Goal: Information Seeking & Learning: Learn about a topic

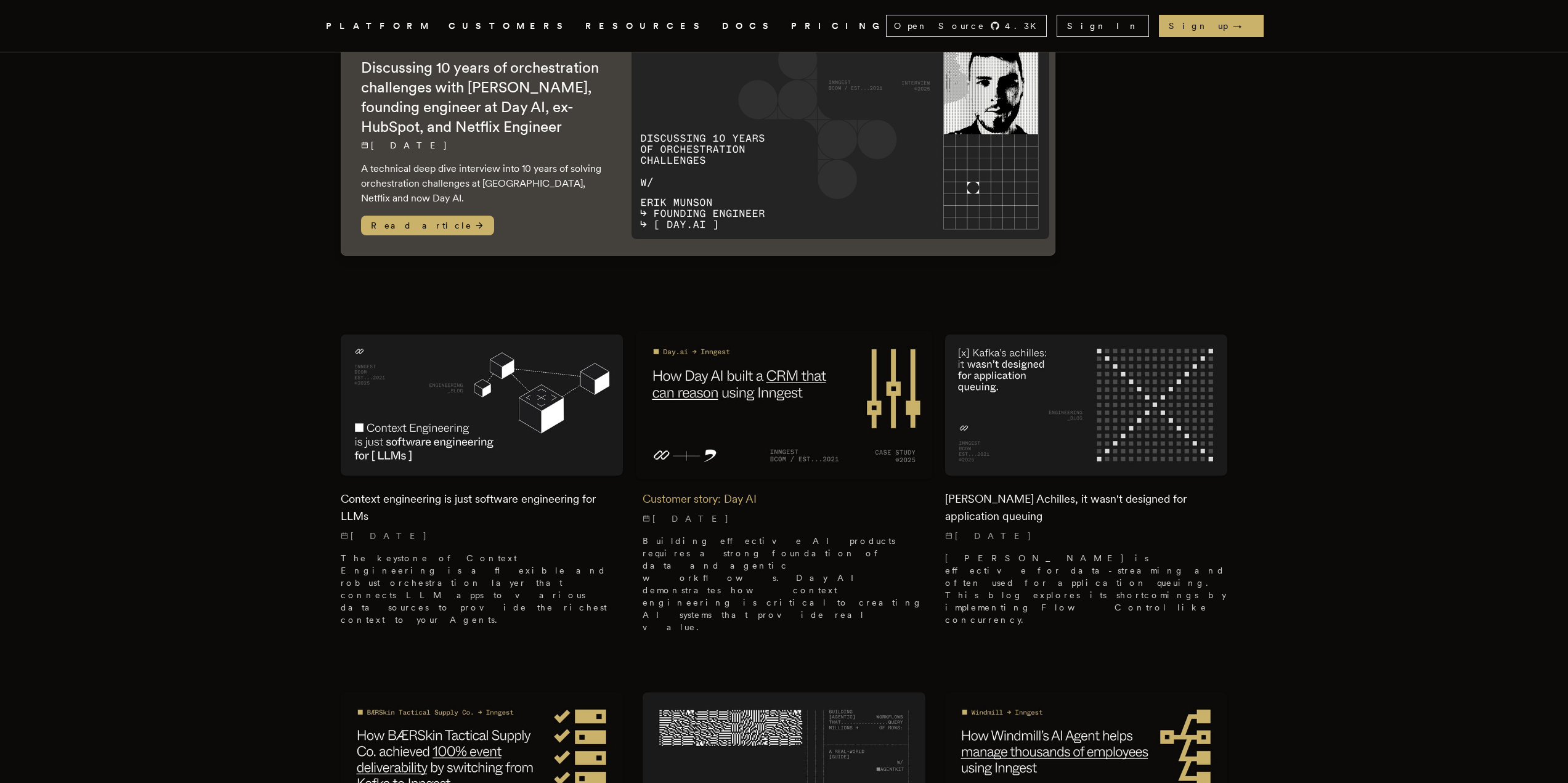
scroll to position [62, 0]
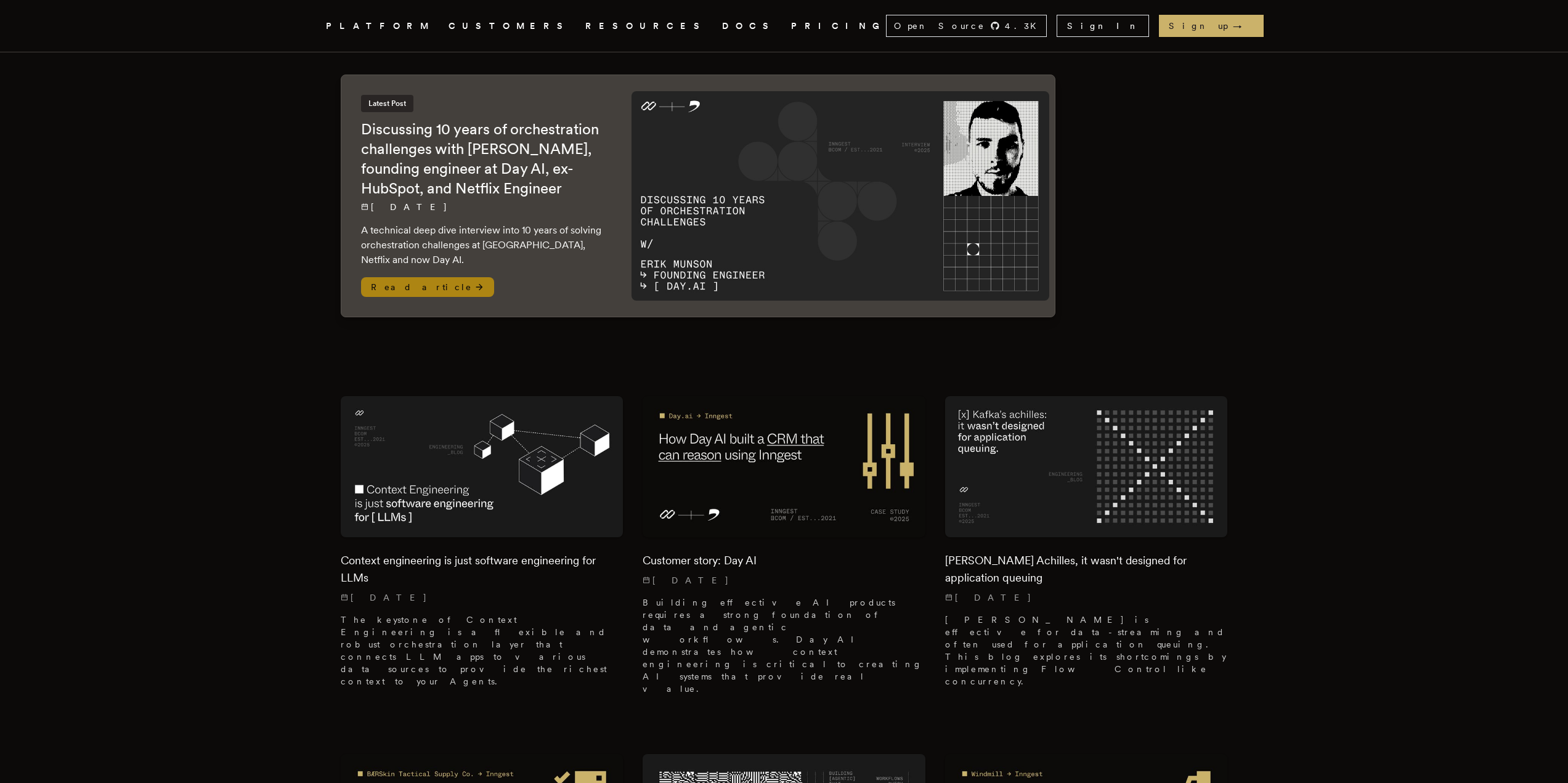
click at [455, 283] on div "Latest Post Discussing 10 years of orchestration challenges with Erik Munson, f…" at bounding box center [483, 196] width 285 height 242
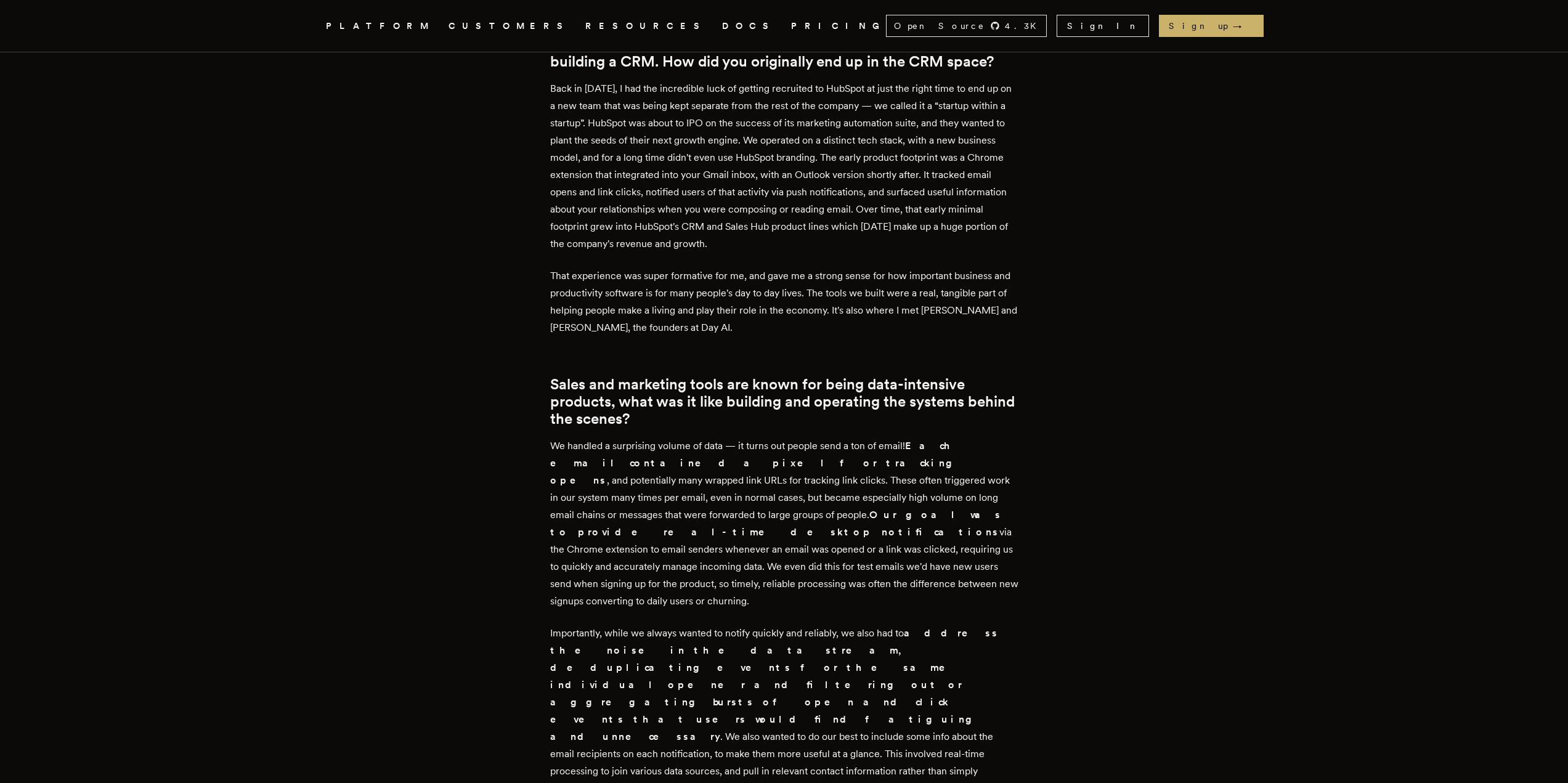
scroll to position [863, 0]
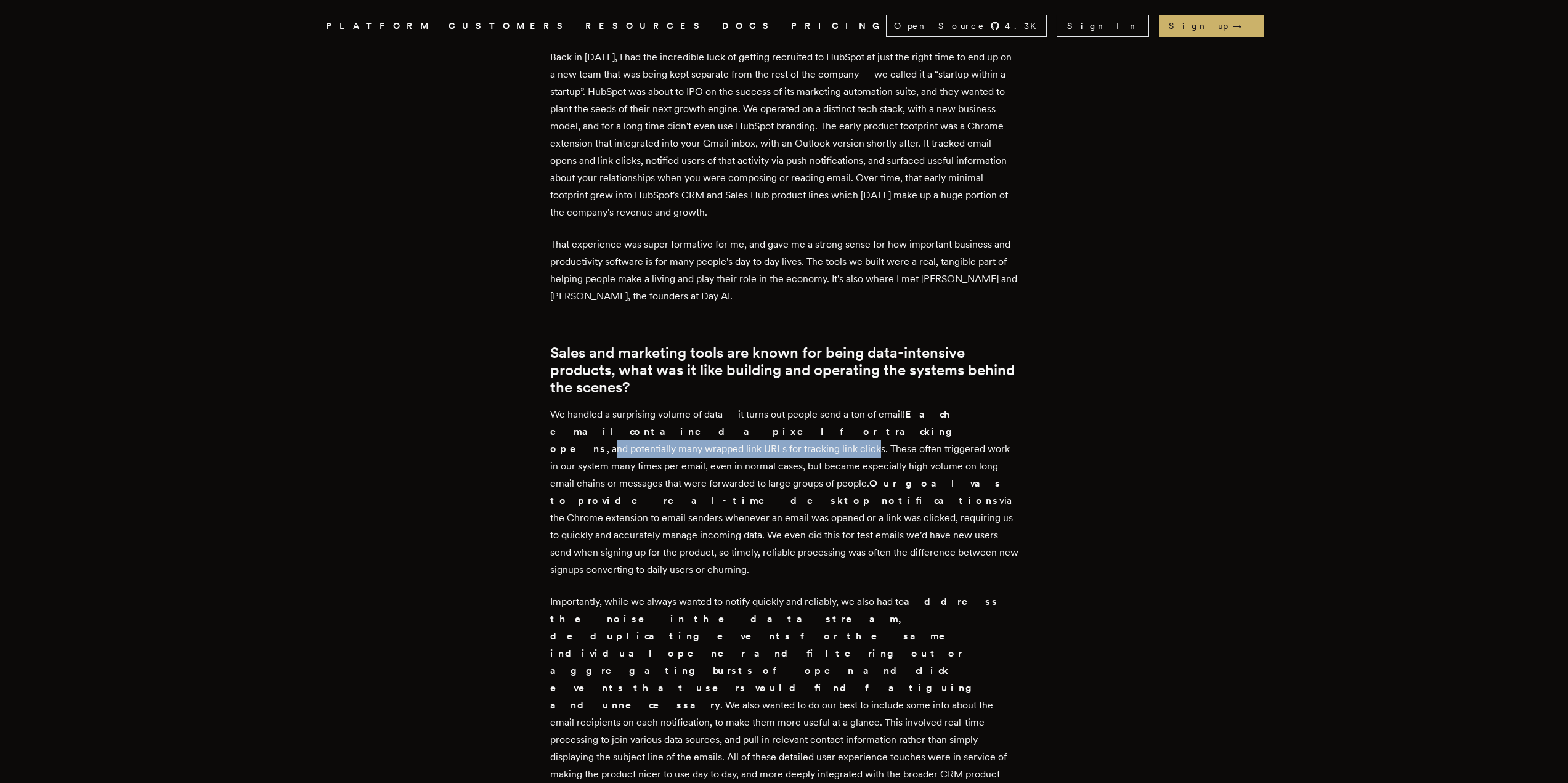
drag, startPoint x: 677, startPoint y: 416, endPoint x: 942, endPoint y: 414, distance: 265.0
click at [942, 414] on p "We handled a surprising volume of data — it turns out people send a ton of emai…" at bounding box center [784, 492] width 468 height 173
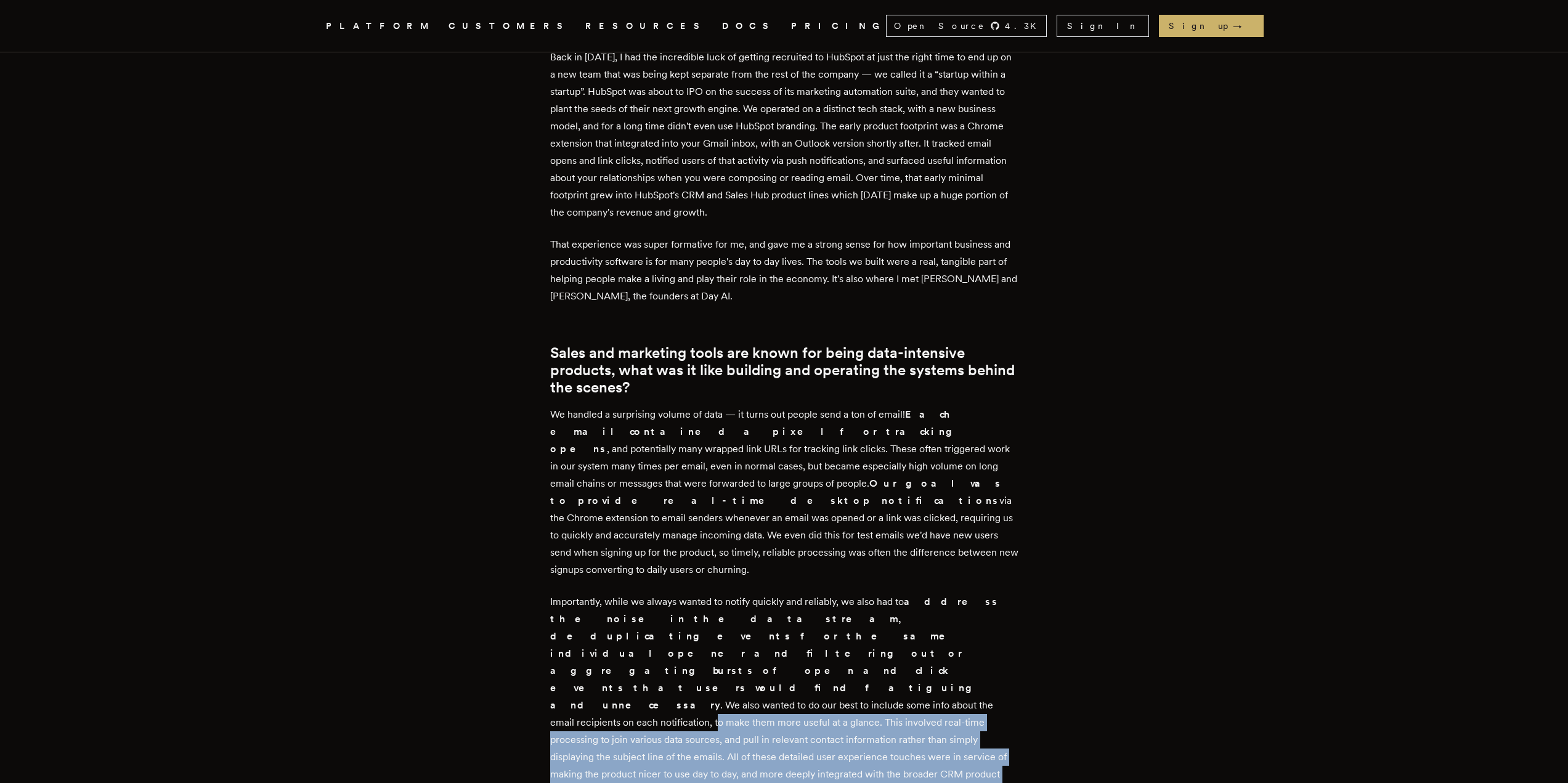
drag, startPoint x: 896, startPoint y: 603, endPoint x: 919, endPoint y: 675, distance: 75.6
click at [919, 675] on p "Importantly, while we always wanted to notify quickly and reliably, we also had…" at bounding box center [784, 696] width 468 height 207
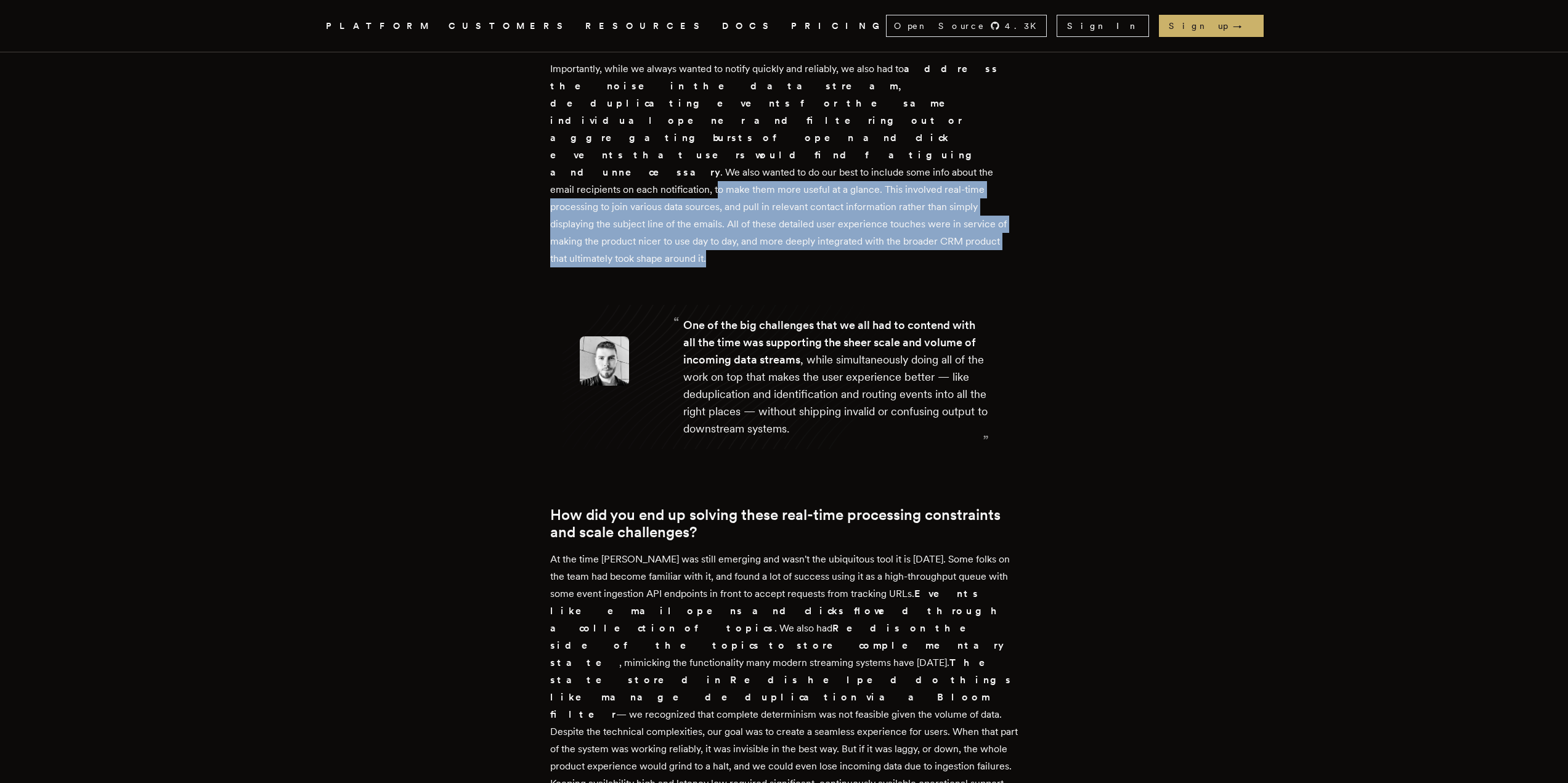
scroll to position [1417, 0]
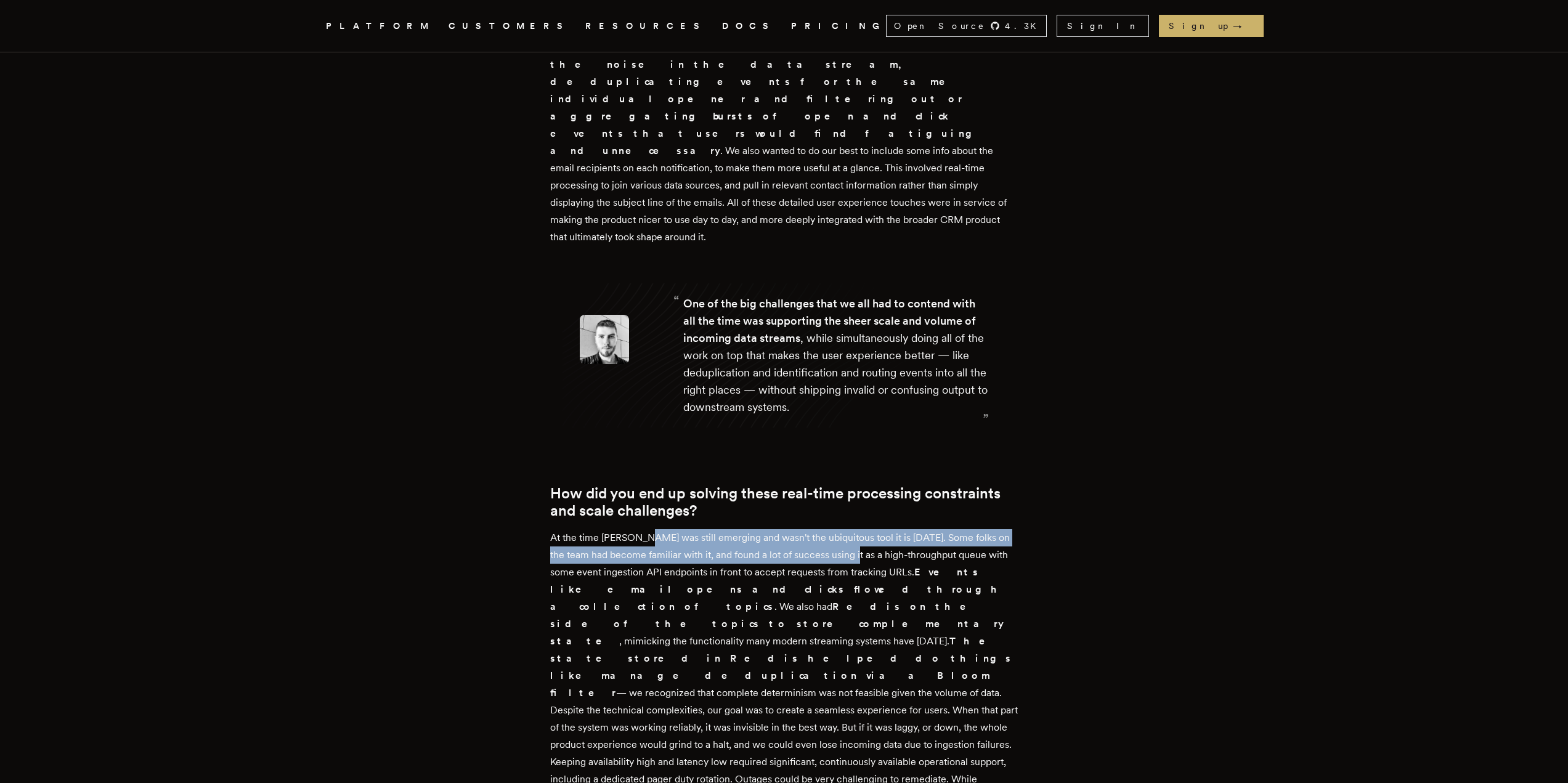
drag, startPoint x: 651, startPoint y: 418, endPoint x: 855, endPoint y: 428, distance: 204.2
click at [855, 529] on p "At the time [PERSON_NAME] was still emerging and wasn't the ubiquitous tool it …" at bounding box center [784, 684] width 468 height 311
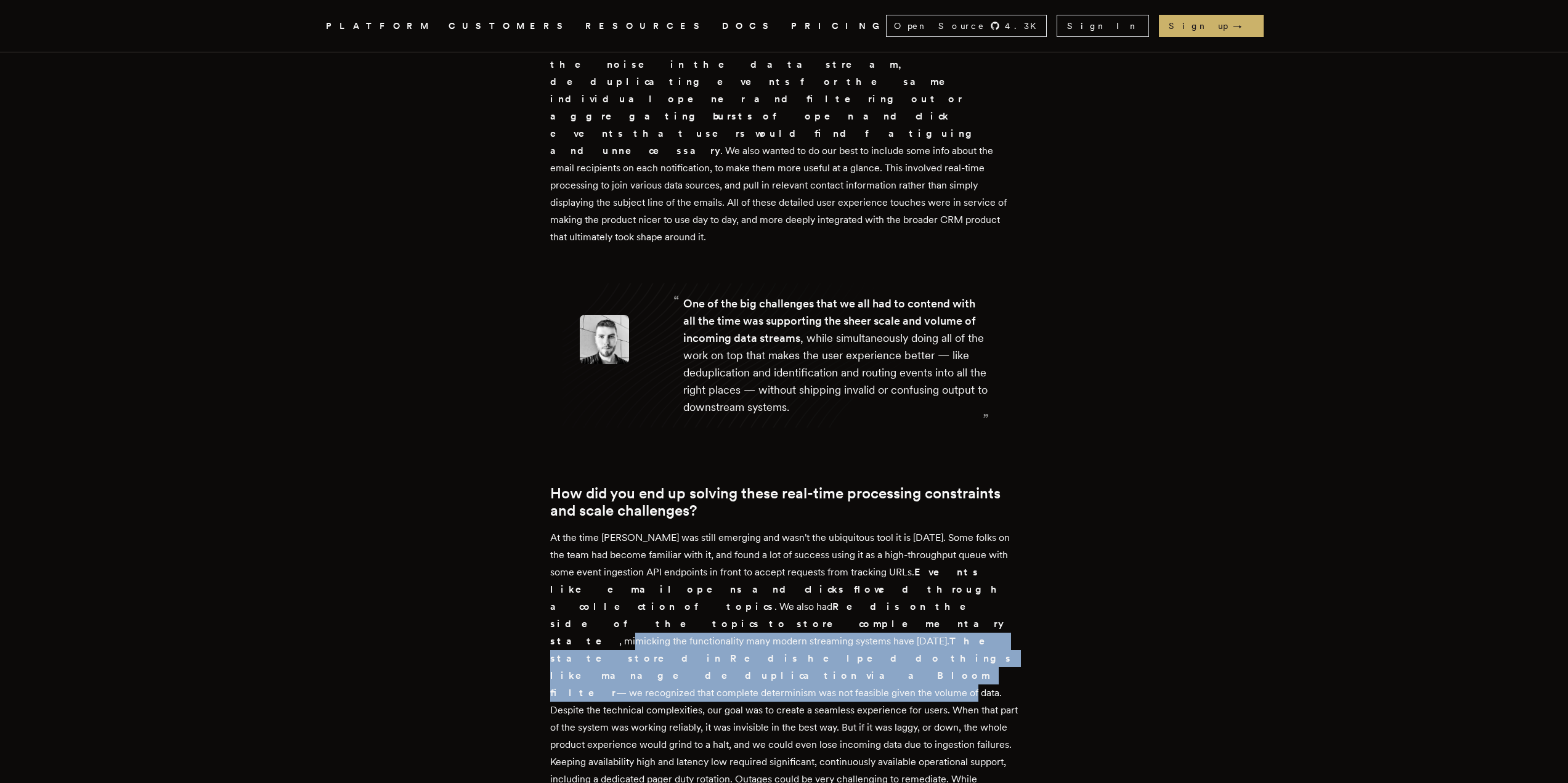
drag, startPoint x: 667, startPoint y: 485, endPoint x: 831, endPoint y: 520, distance: 167.7
click at [831, 529] on p "At the time [PERSON_NAME] was still emerging and wasn't the ubiquitous tool it …" at bounding box center [784, 684] width 468 height 311
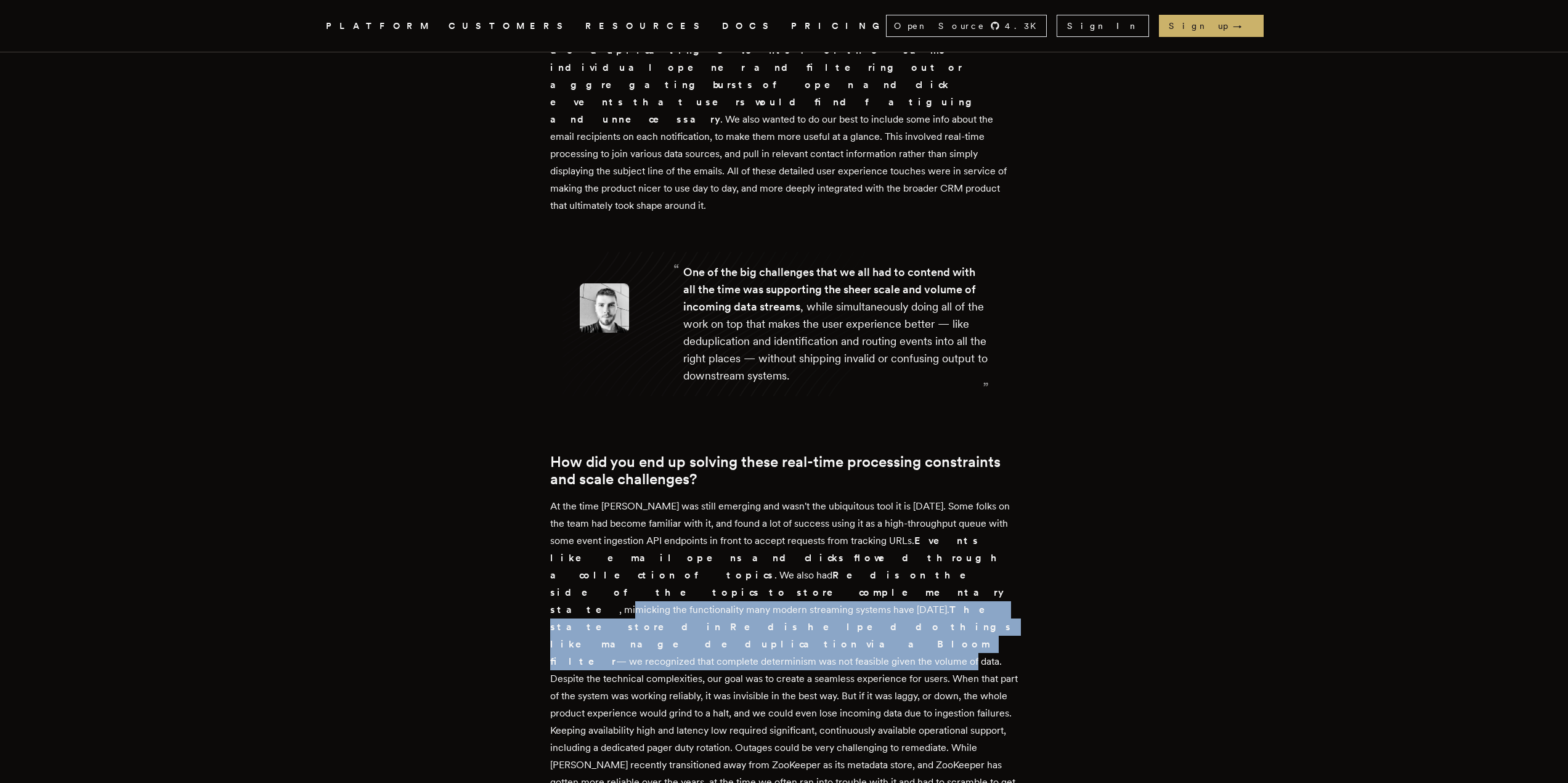
scroll to position [1478, 0]
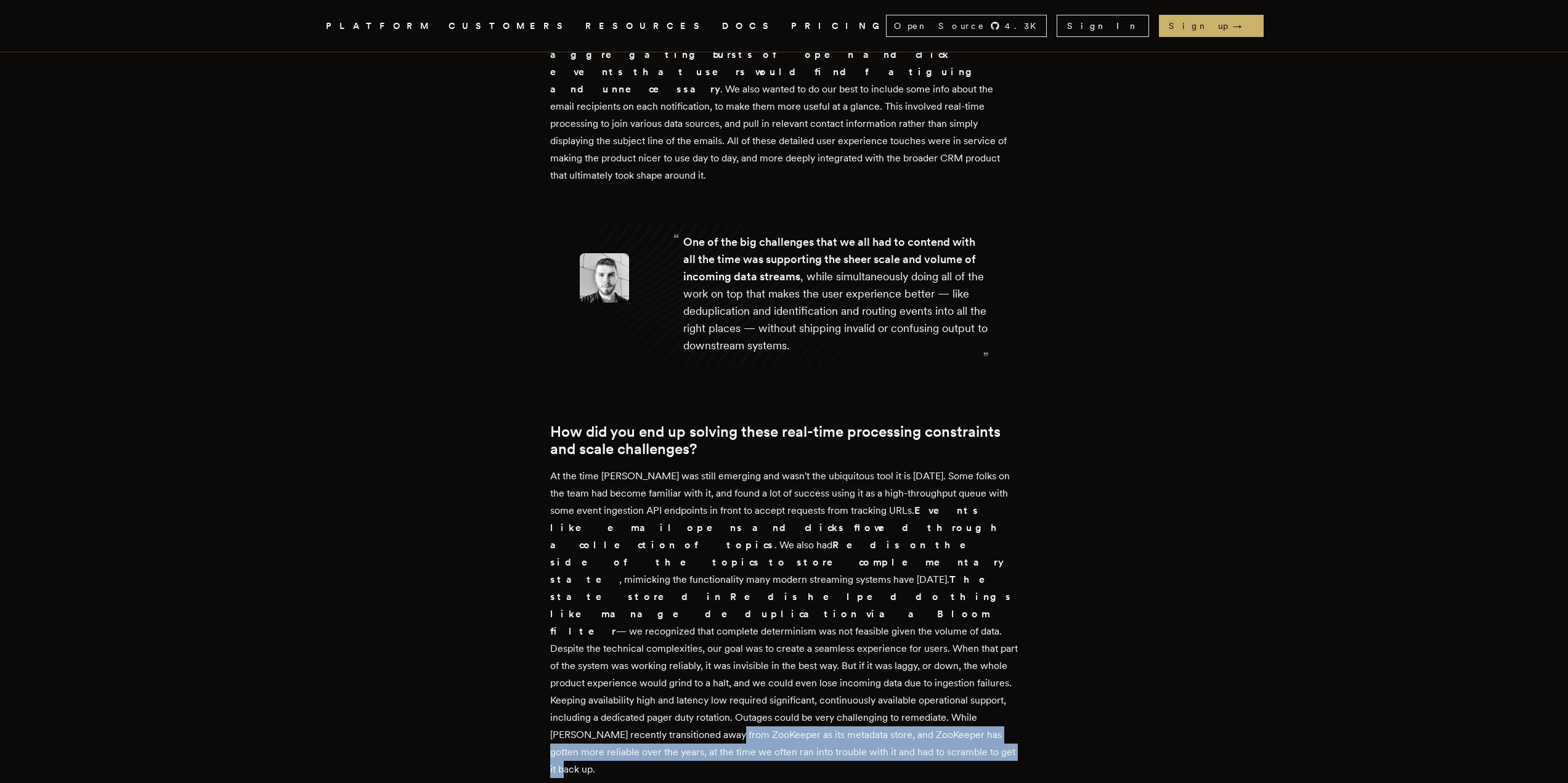
drag, startPoint x: 608, startPoint y: 563, endPoint x: 898, endPoint y: 584, distance: 290.8
click at [898, 584] on p "At the time [PERSON_NAME] was still emerging and wasn't the ubiquitous tool it …" at bounding box center [784, 622] width 468 height 311
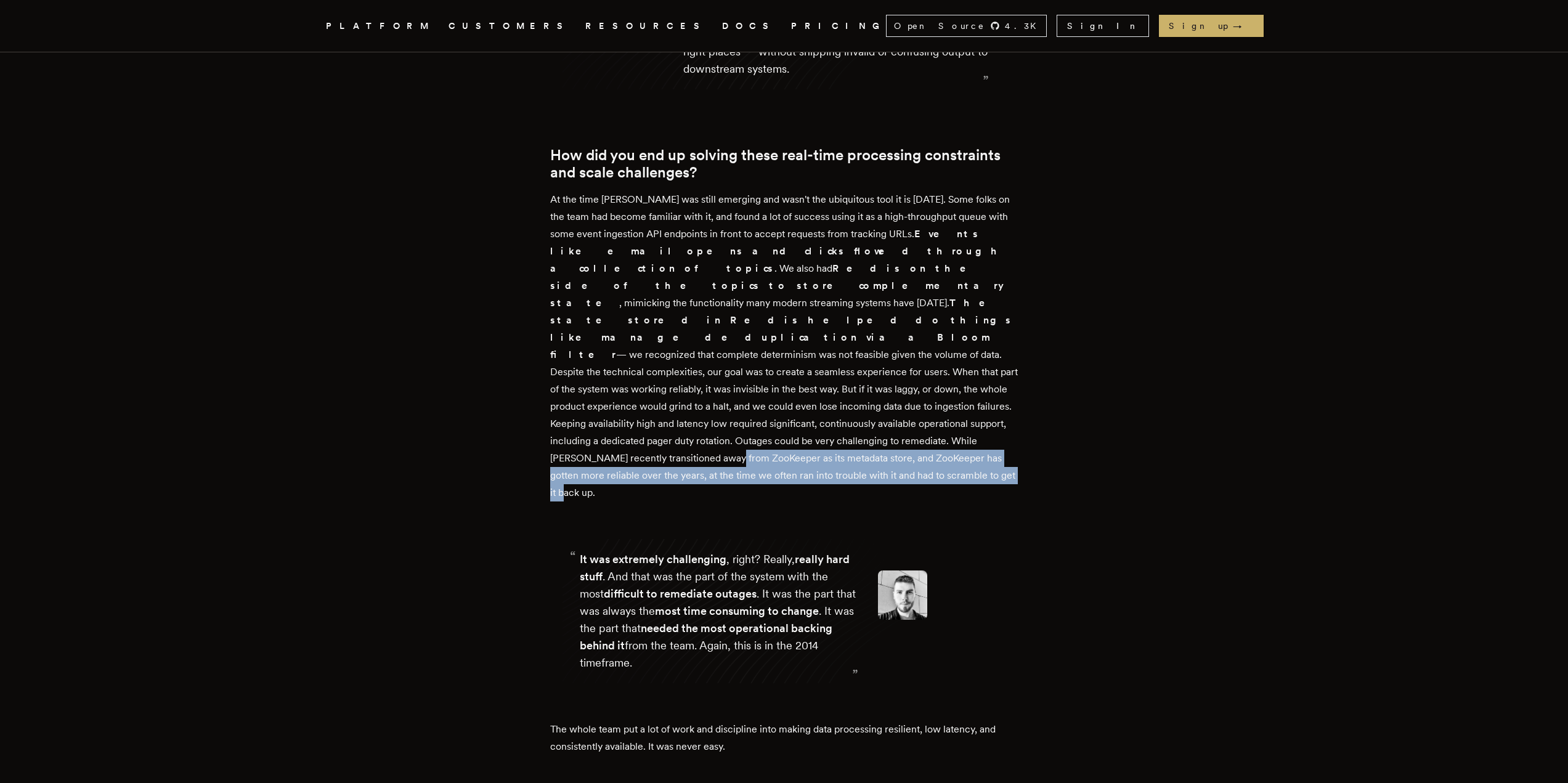
scroll to position [1848, 0]
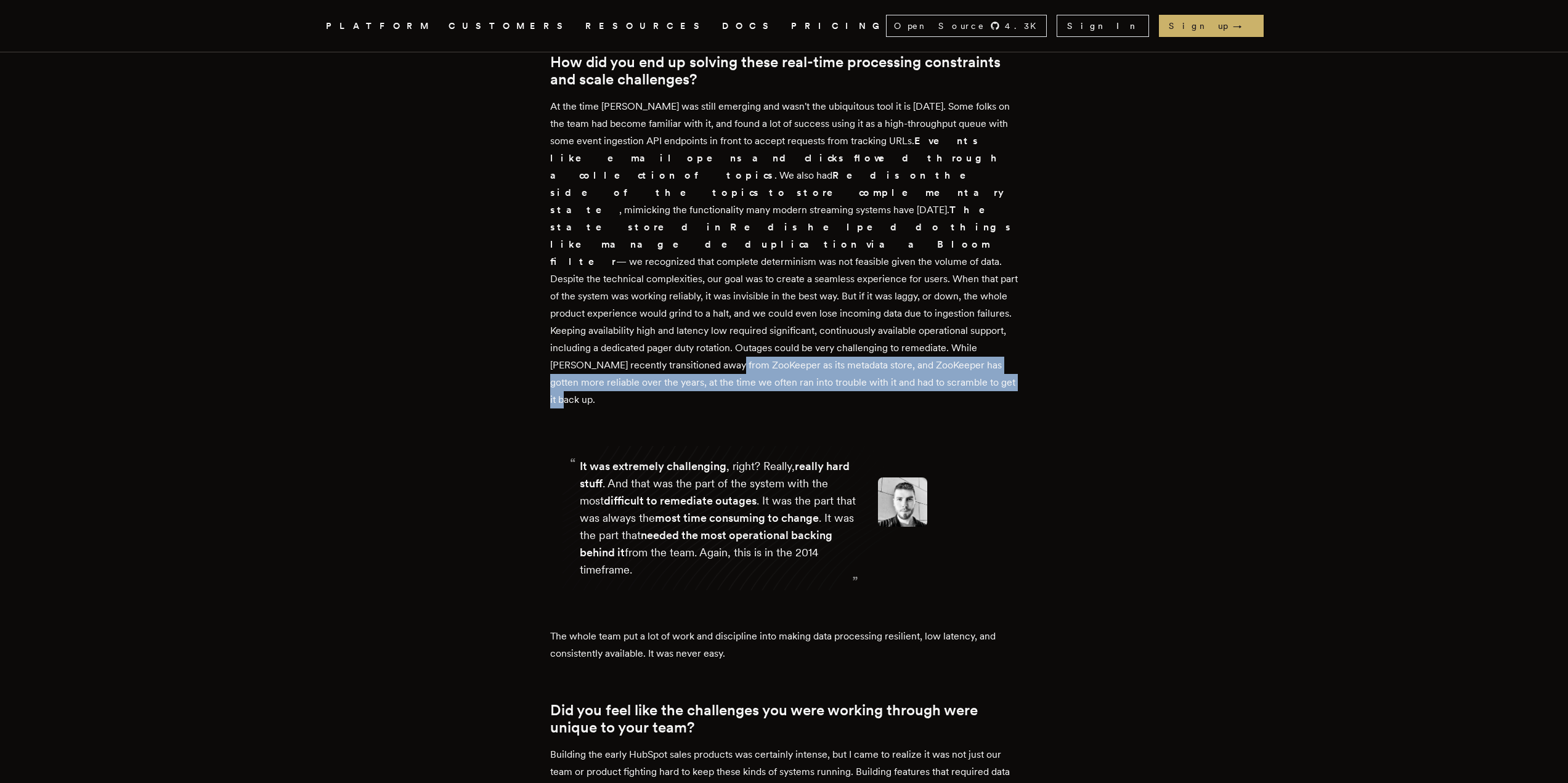
drag, startPoint x: 649, startPoint y: 294, endPoint x: 726, endPoint y: 379, distance: 114.7
click at [726, 457] on div "It was extremely challenging , right? Really, really hard stuff . And that was …" at bounding box center [719, 517] width 278 height 121
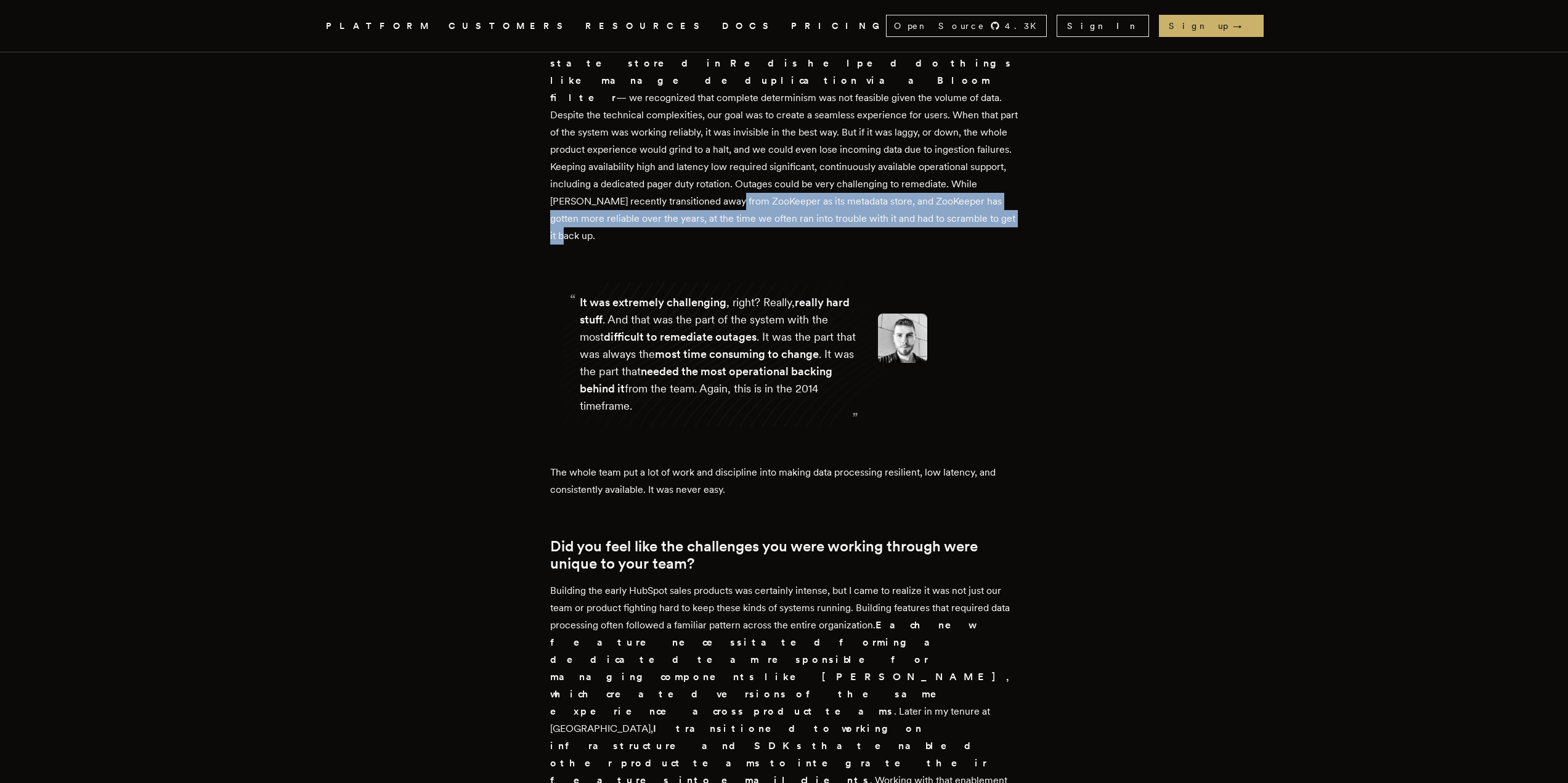
scroll to position [2032, 0]
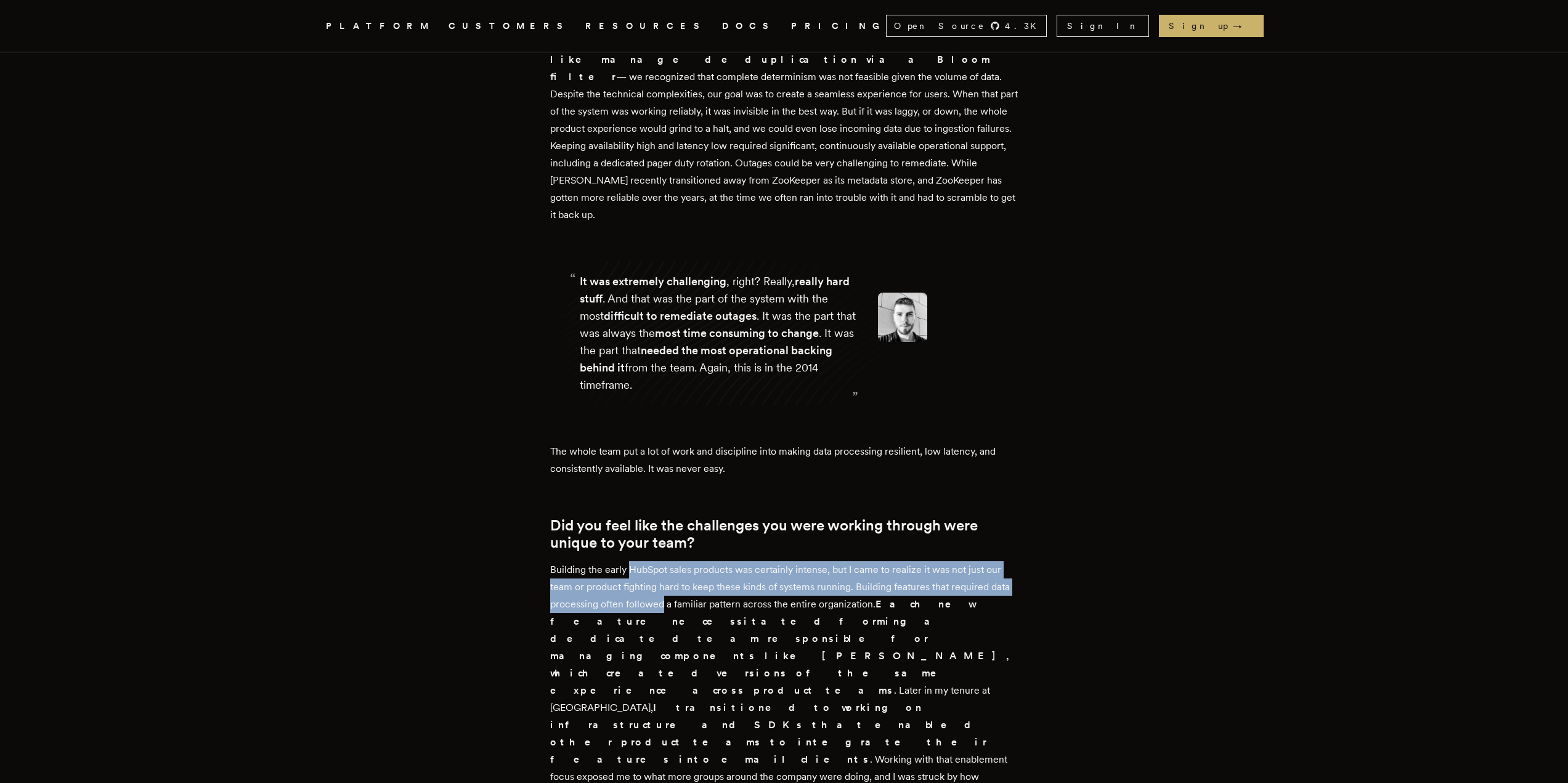
drag, startPoint x: 632, startPoint y: 379, endPoint x: 668, endPoint y: 406, distance: 45.0
click at [668, 561] on p "Building the early HubSpot sales products was certainly intense, but I came to …" at bounding box center [784, 682] width 468 height 242
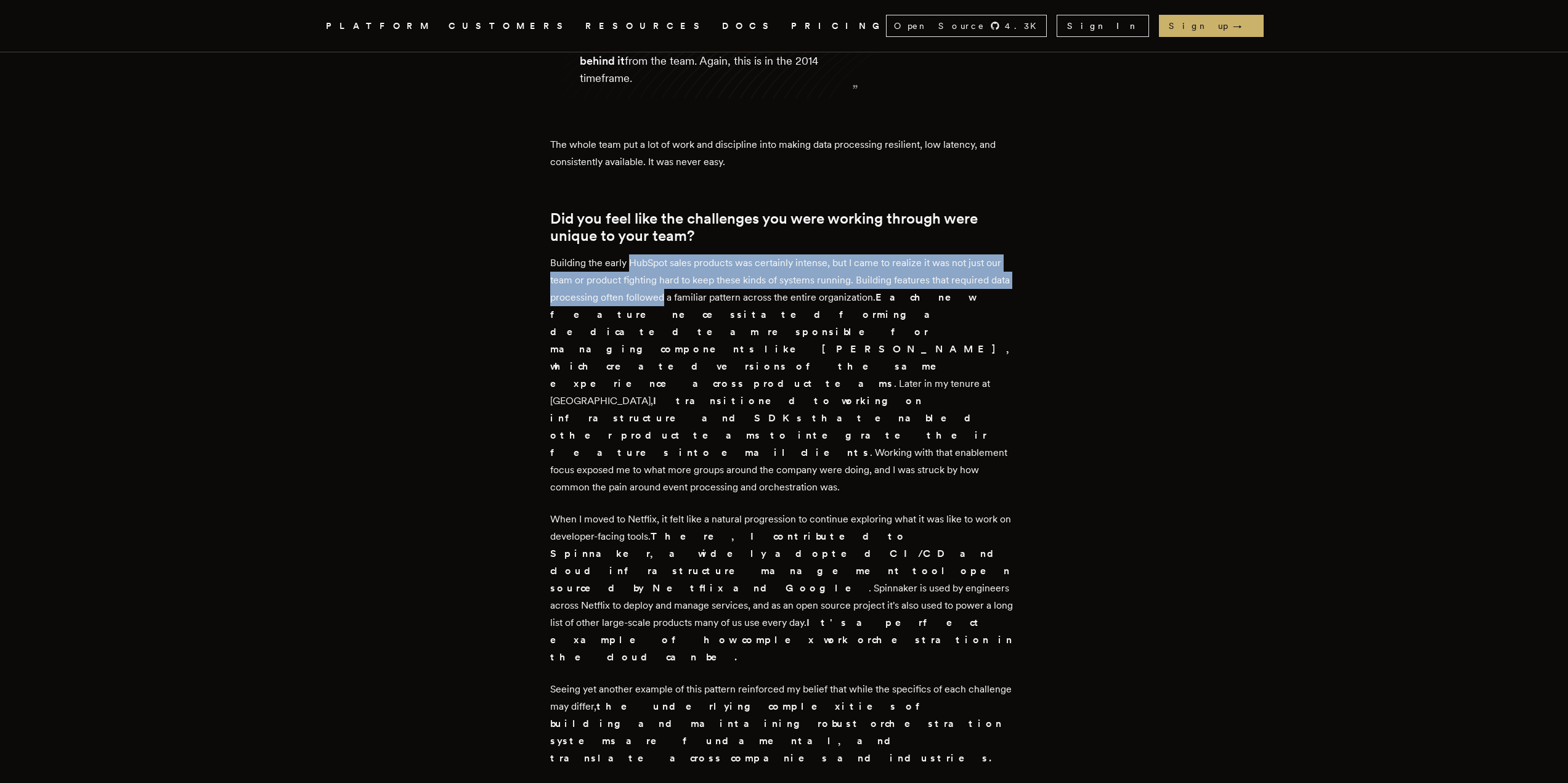
scroll to position [2340, 0]
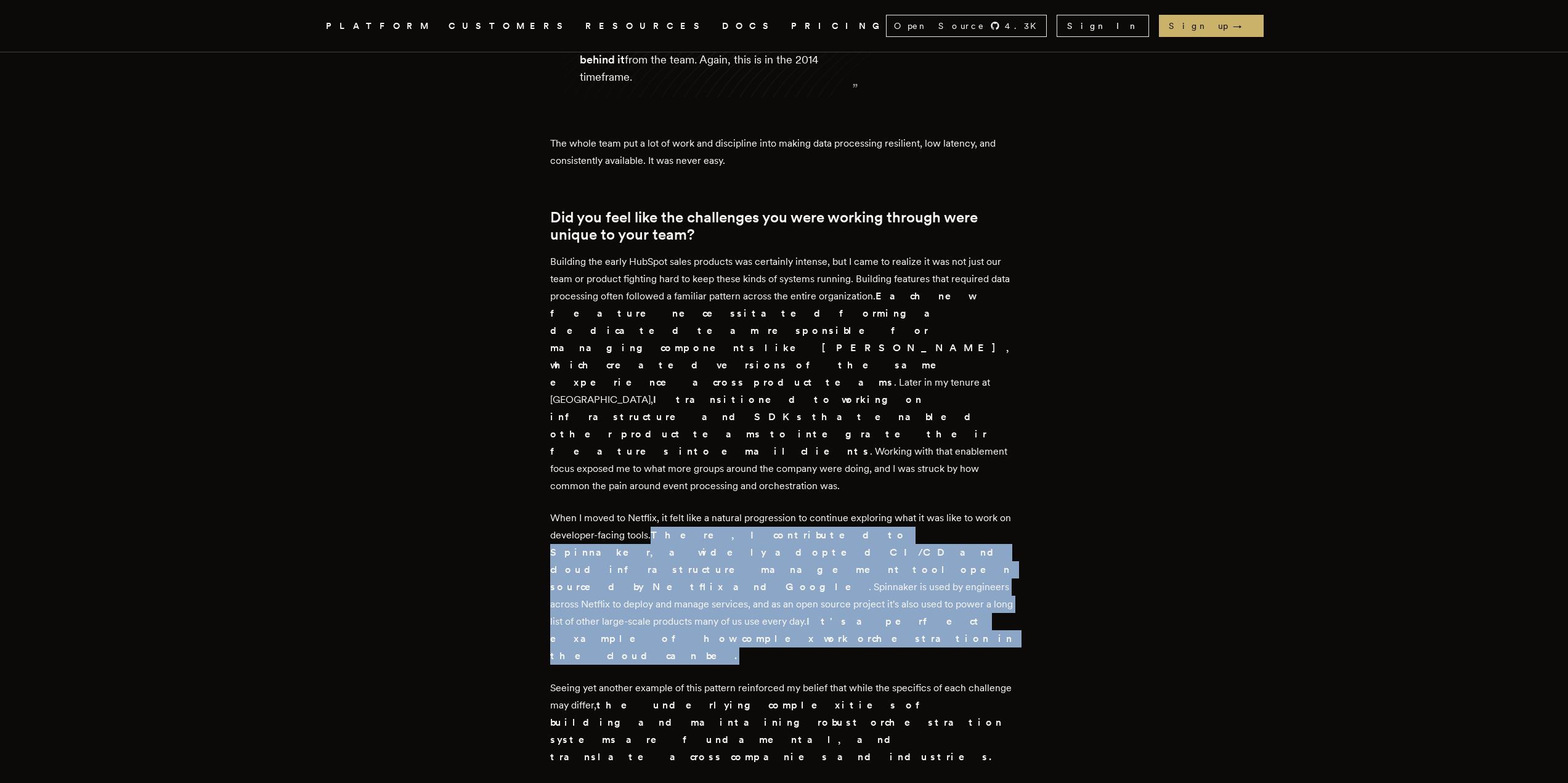
drag, startPoint x: 657, startPoint y: 257, endPoint x: 739, endPoint y: 324, distance: 105.9
click at [739, 509] on p "When I moved to Netflix, it felt like a natural progression to continue explori…" at bounding box center [784, 586] width 468 height 155
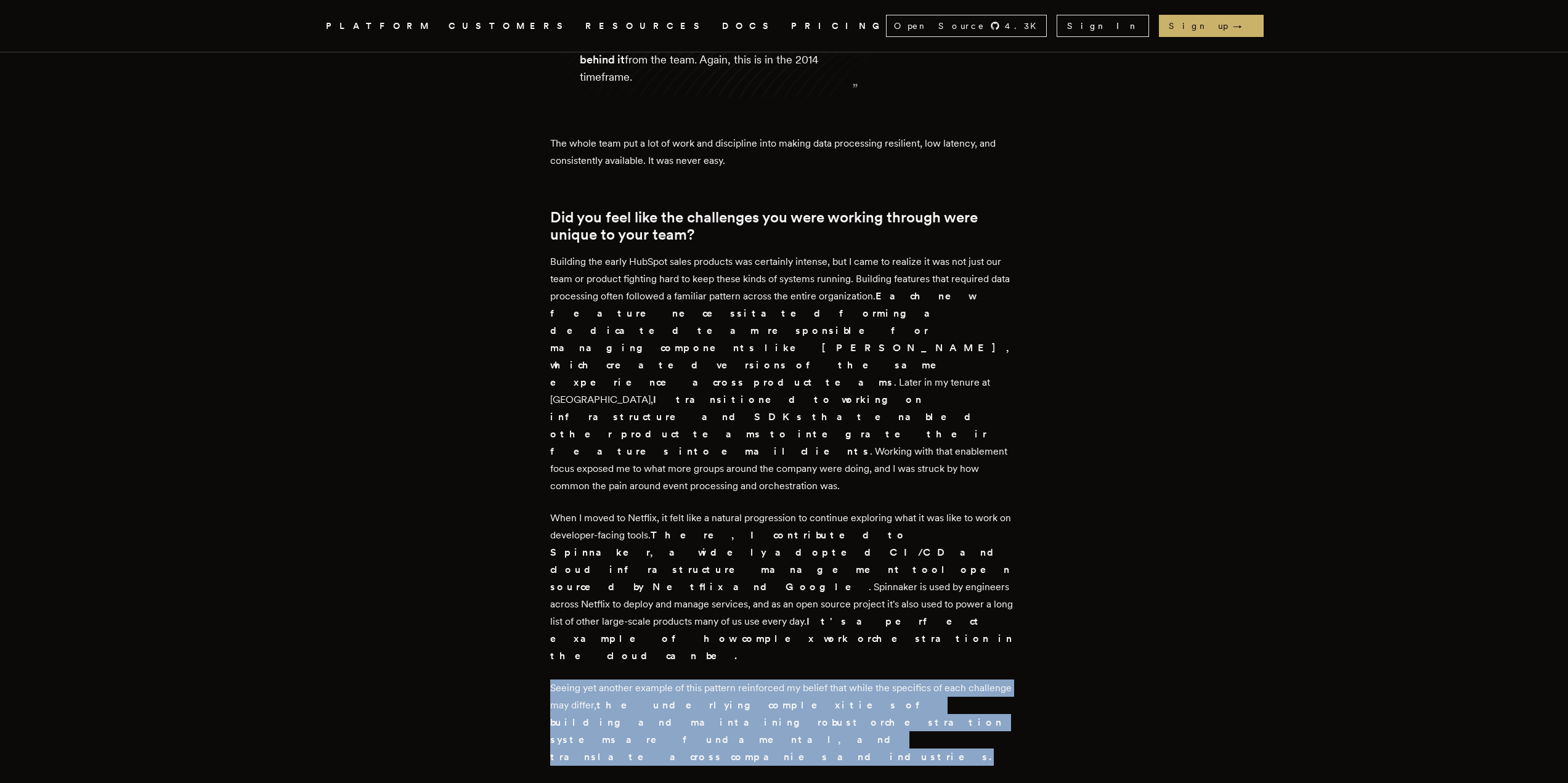
drag, startPoint x: 551, startPoint y: 362, endPoint x: 832, endPoint y: 390, distance: 282.4
click at [832, 390] on main "Discussing 10 years of orchestration challenges with [PERSON_NAME], founding en…" at bounding box center [784, 684] width 493 height 5944
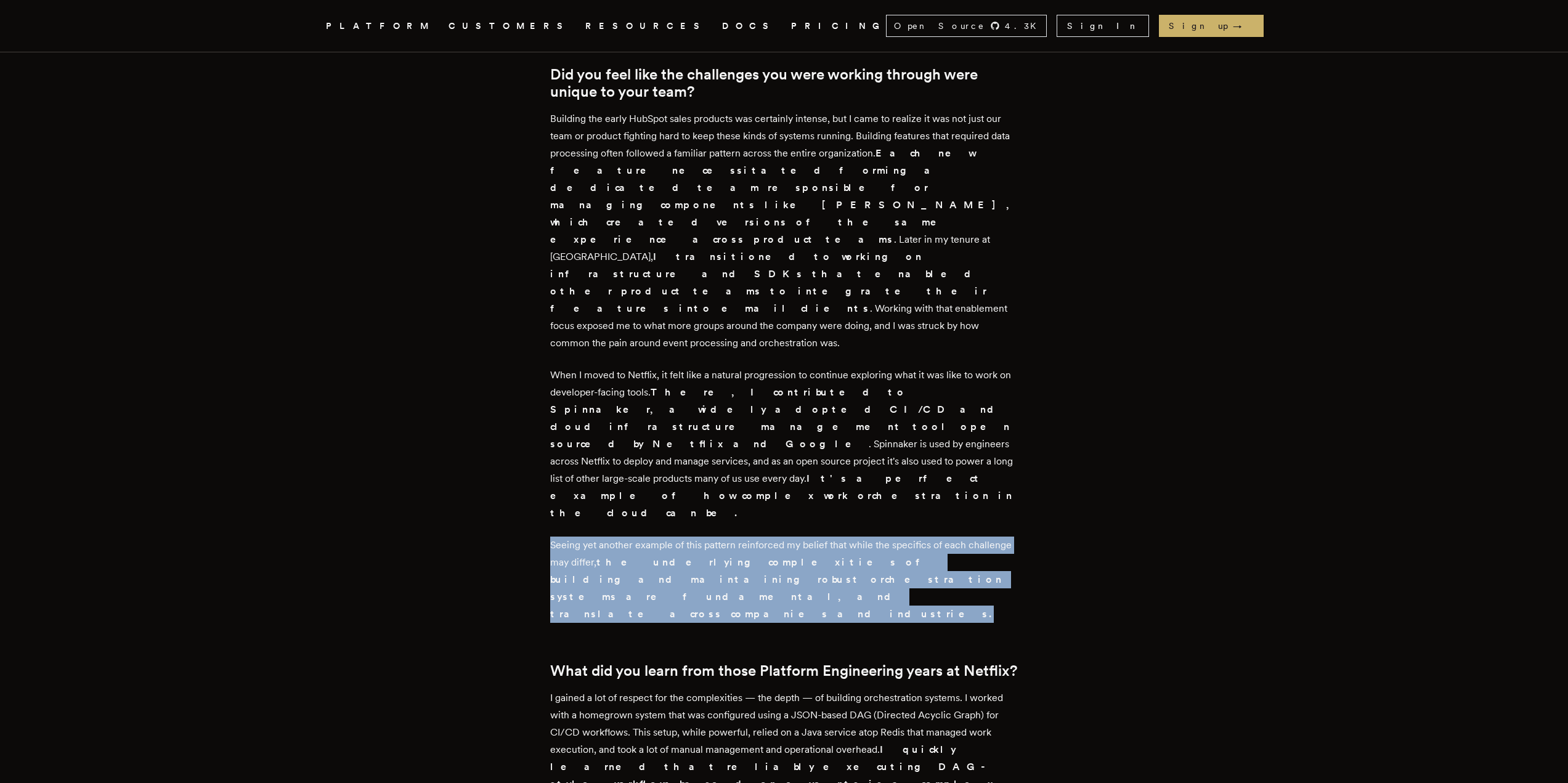
scroll to position [2648, 0]
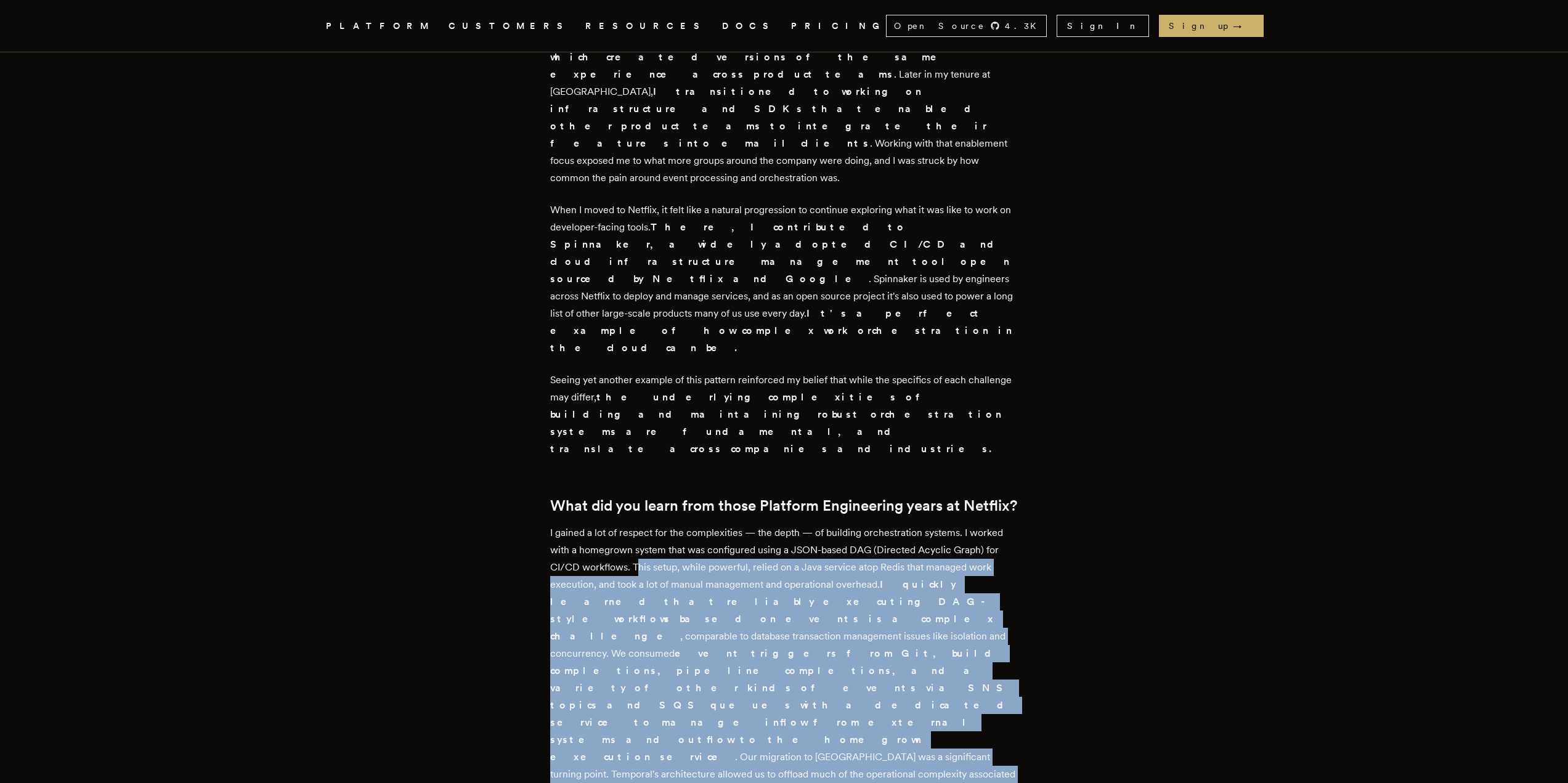
drag, startPoint x: 640, startPoint y: 222, endPoint x: 697, endPoint y: 563, distance: 345.7
click at [697, 563] on div "[PERSON_NAME] is the founding engineer of Day AI , an AI-native CRM that uses c…" at bounding box center [784, 511] width 468 height 5193
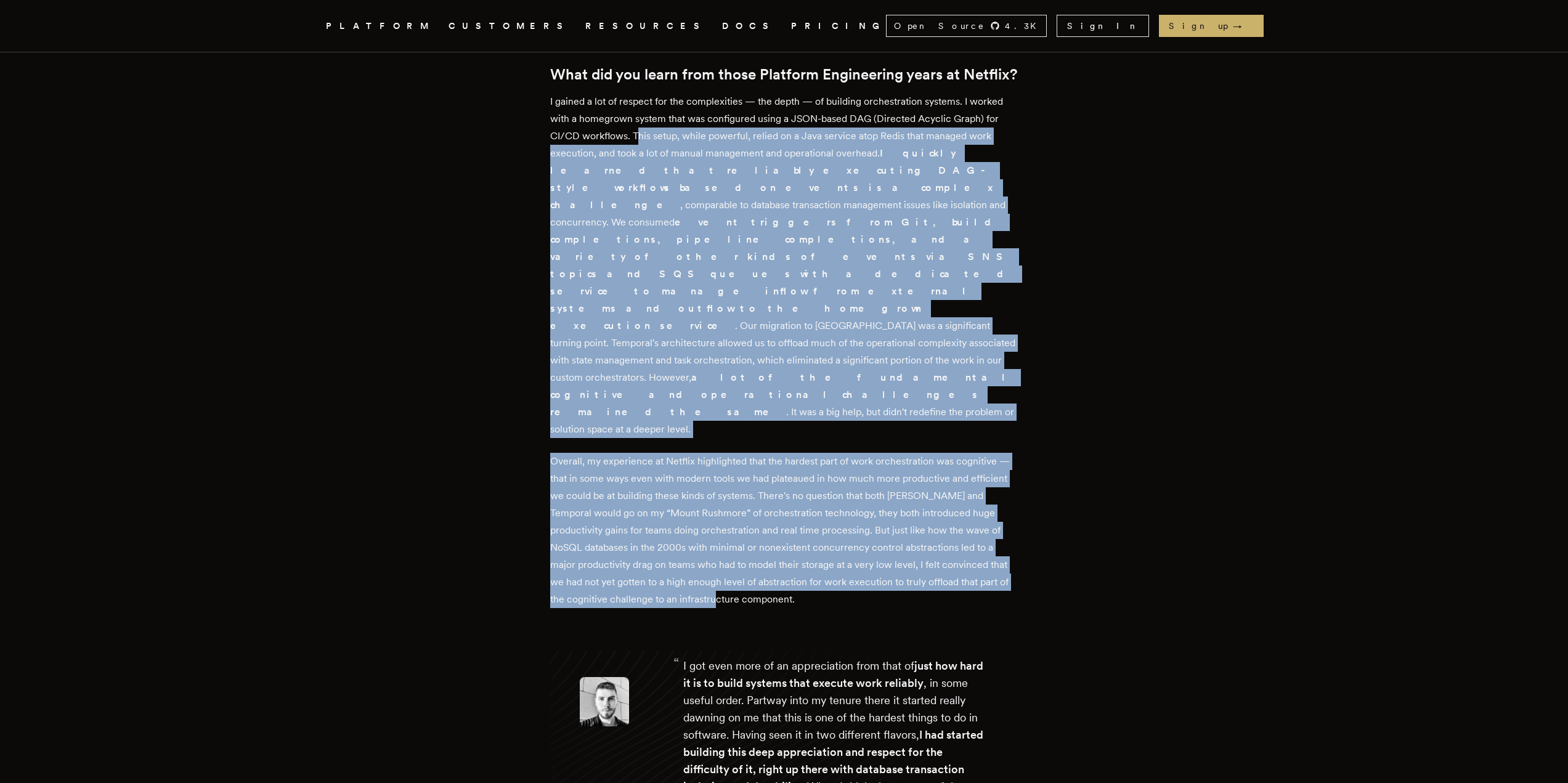
scroll to position [3141, 0]
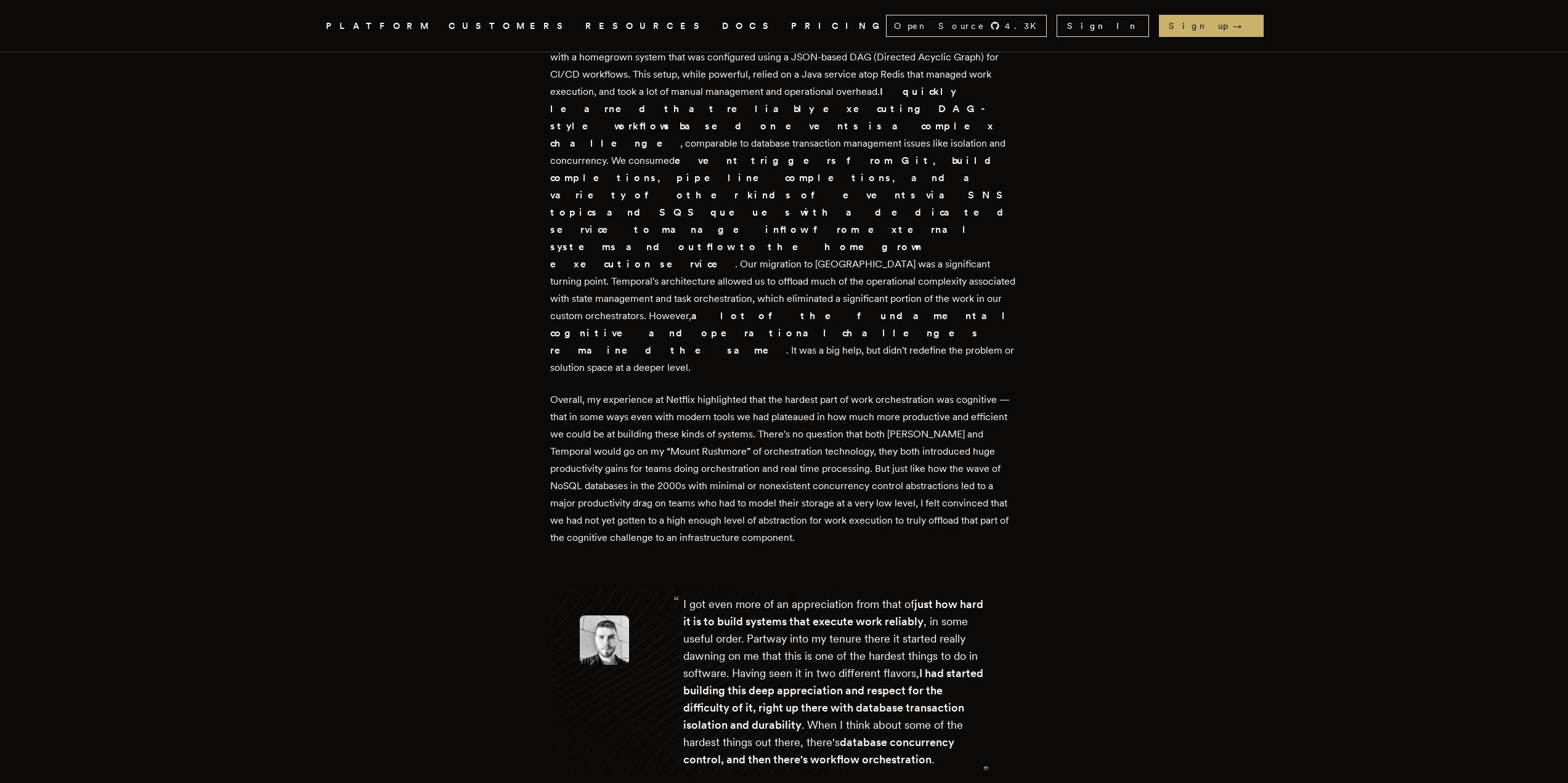
drag, startPoint x: 671, startPoint y: 441, endPoint x: 899, endPoint y: 451, distance: 228.2
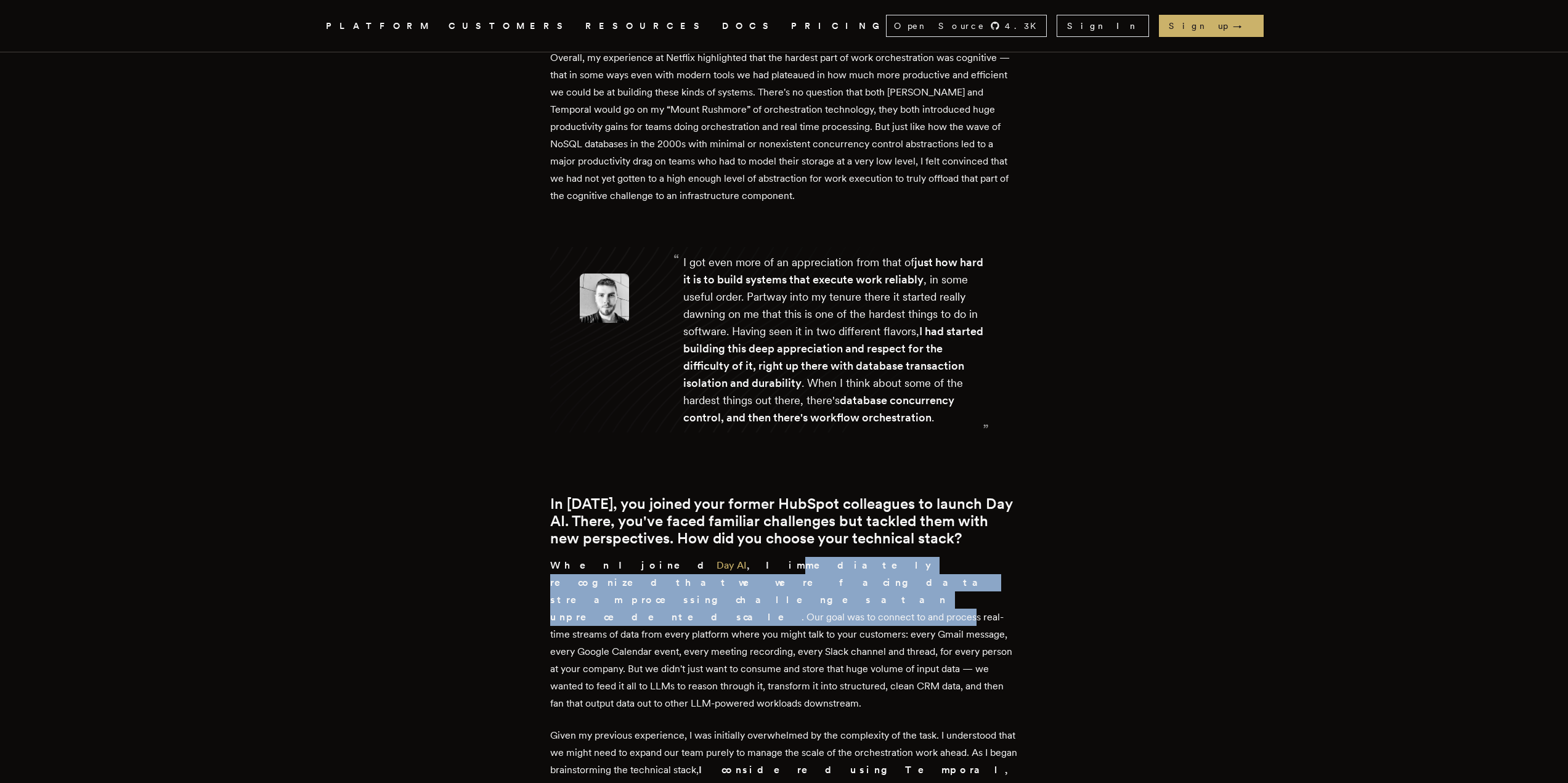
scroll to position [3511, 0]
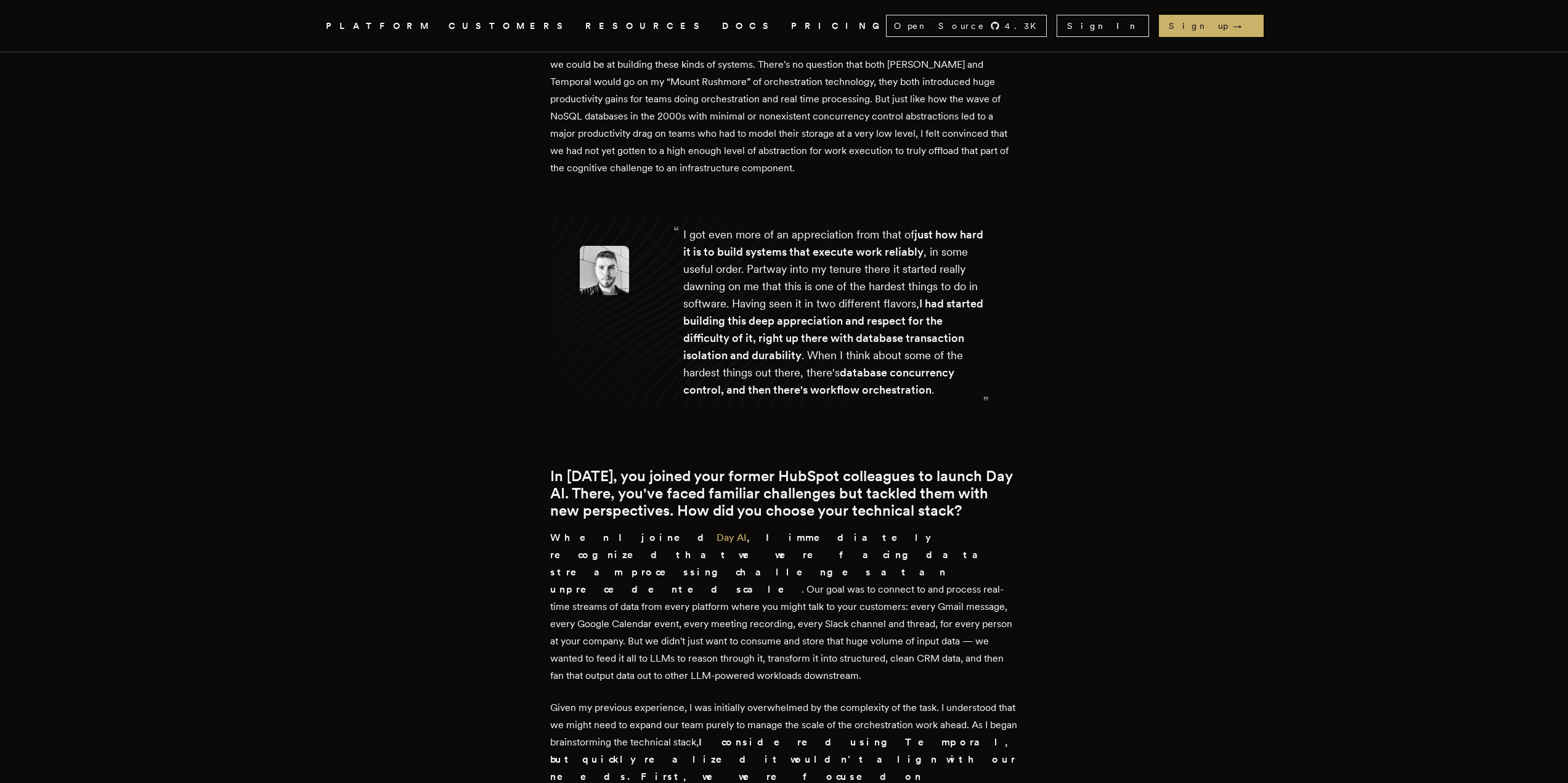
click at [786, 529] on p "When I joined Day AI , I immediately recognized that we were facing data stream…" at bounding box center [784, 606] width 468 height 155
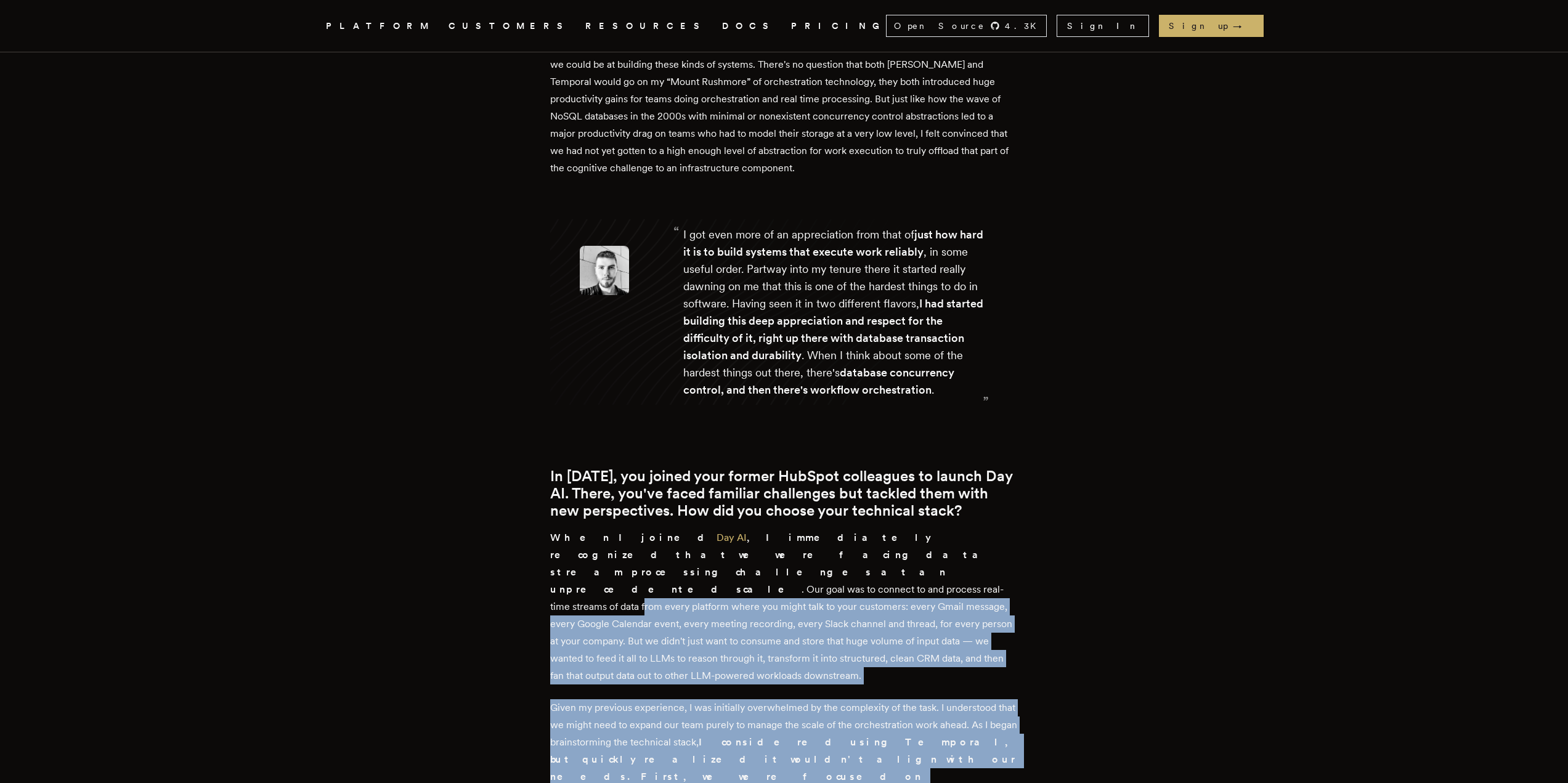
drag, startPoint x: 578, startPoint y: 110, endPoint x: 626, endPoint y: 548, distance: 440.6
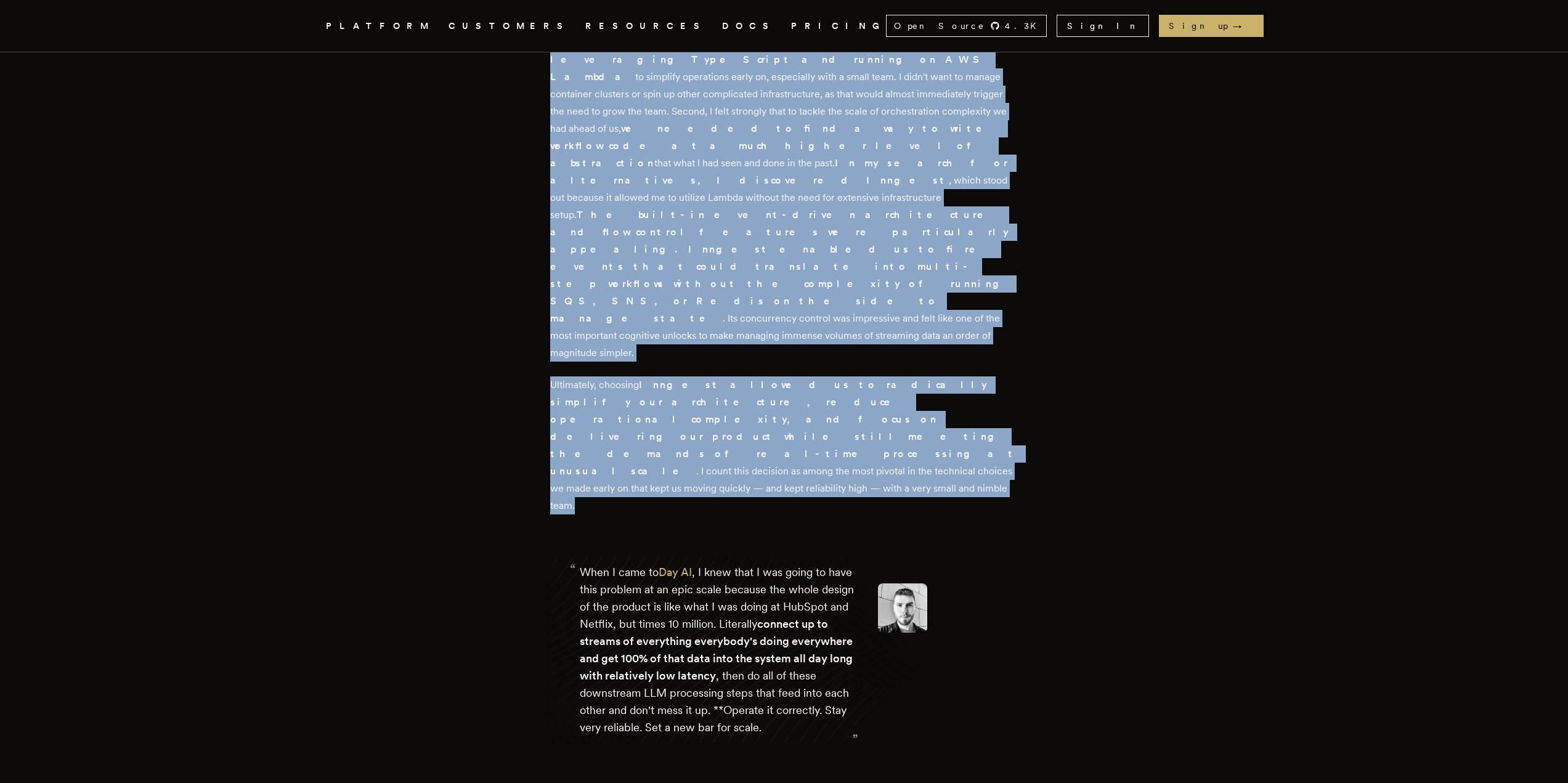
scroll to position [4250, 0]
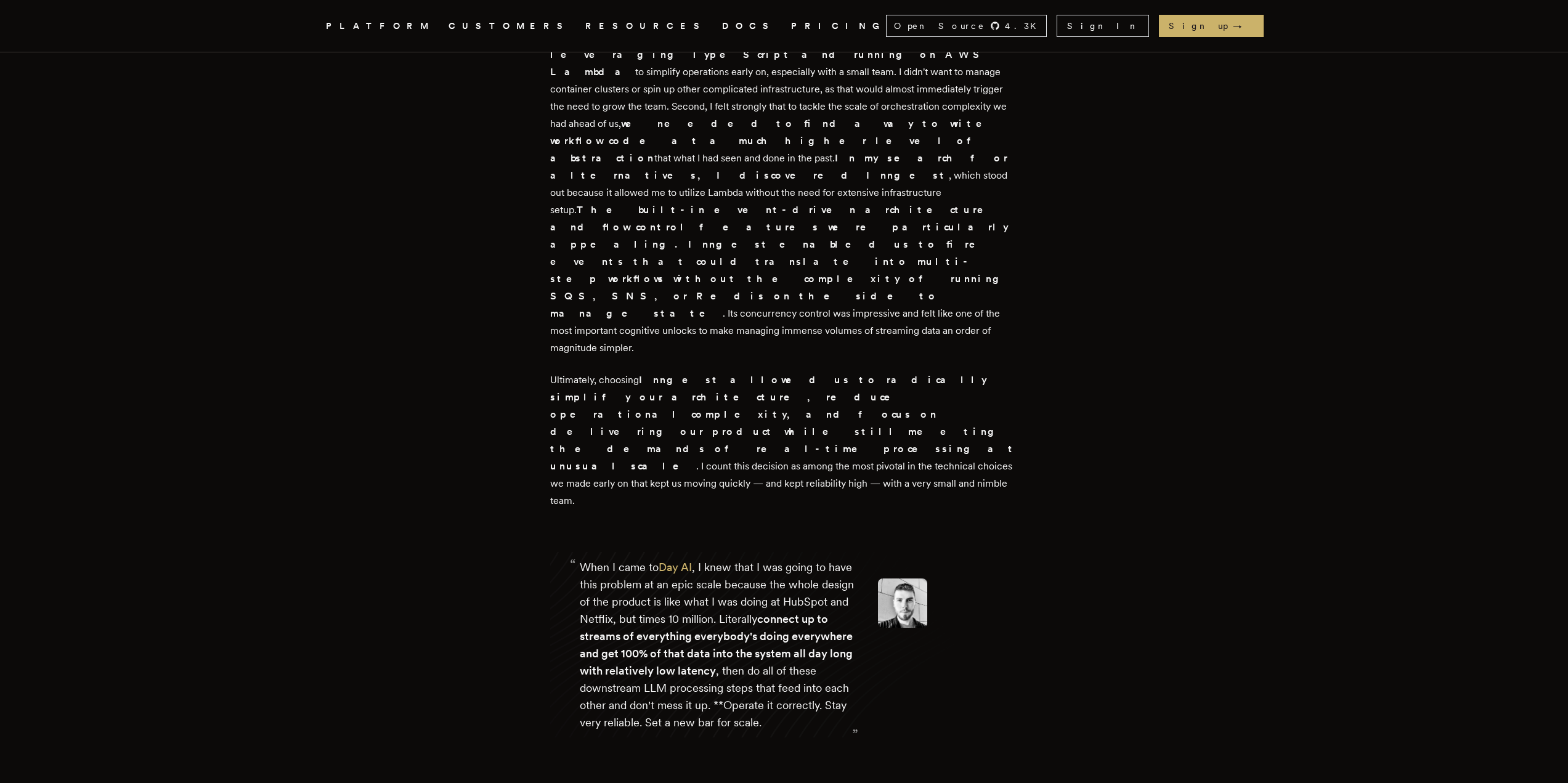
drag, startPoint x: 556, startPoint y: 166, endPoint x: 979, endPoint y: 194, distance: 423.9
drag, startPoint x: 611, startPoint y: 232, endPoint x: 637, endPoint y: 360, distance: 130.6
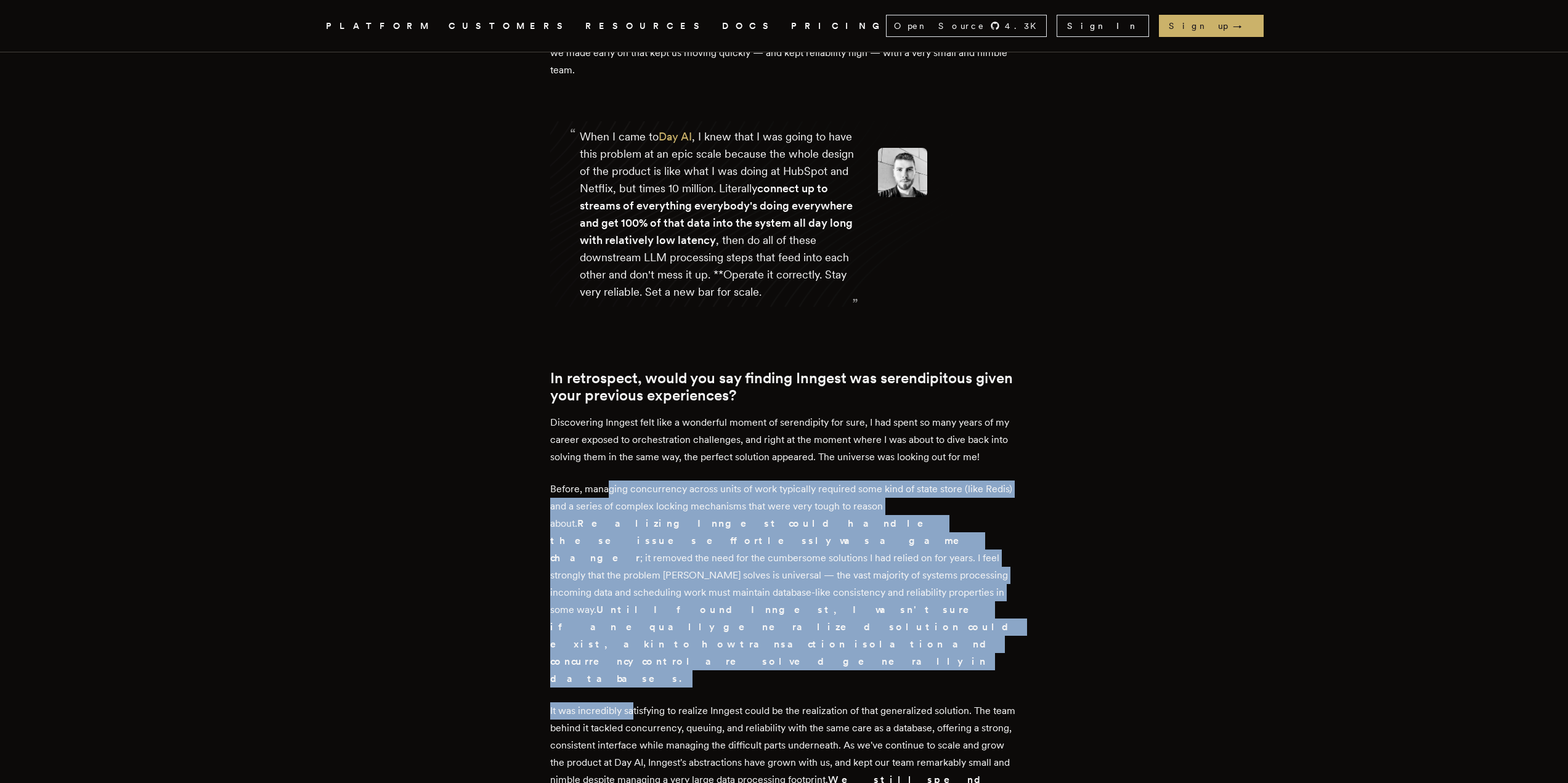
scroll to position [4681, 0]
